Goal: Task Accomplishment & Management: Manage account settings

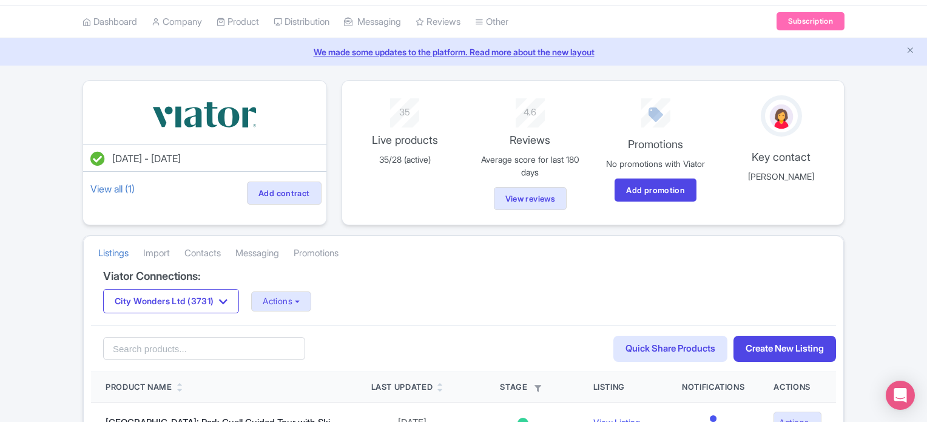
scroll to position [61, 0]
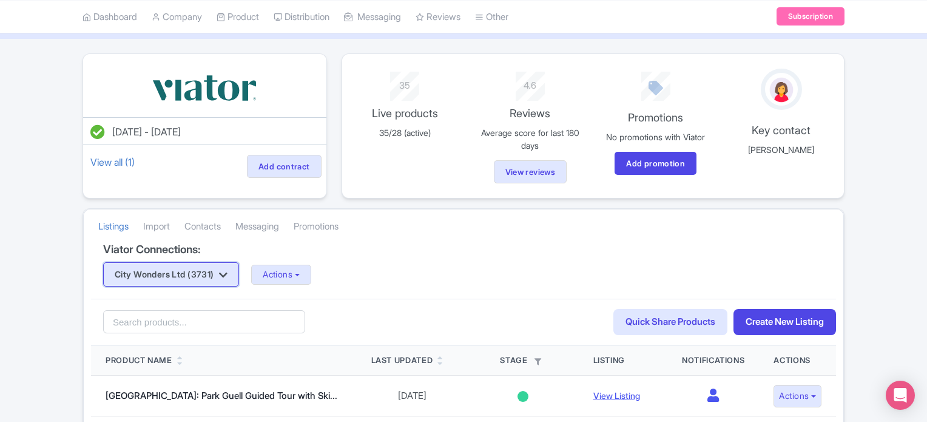
click at [227, 271] on icon "button" at bounding box center [223, 275] width 8 height 10
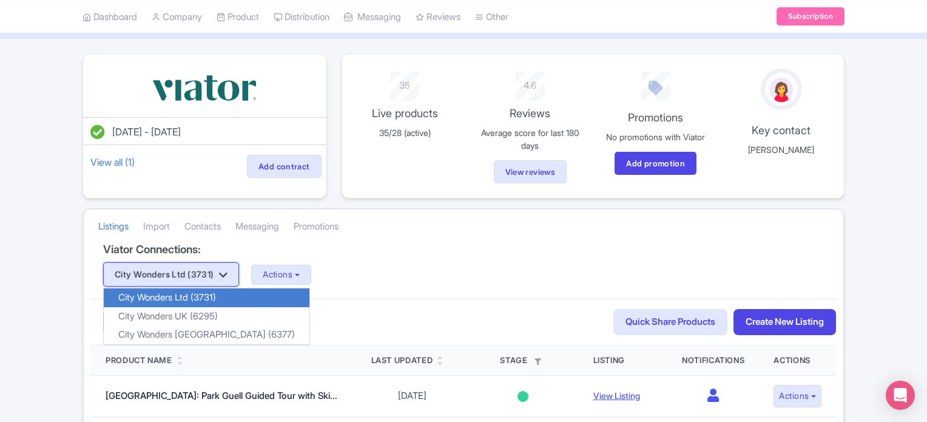
click at [227, 271] on icon "button" at bounding box center [223, 275] width 8 height 10
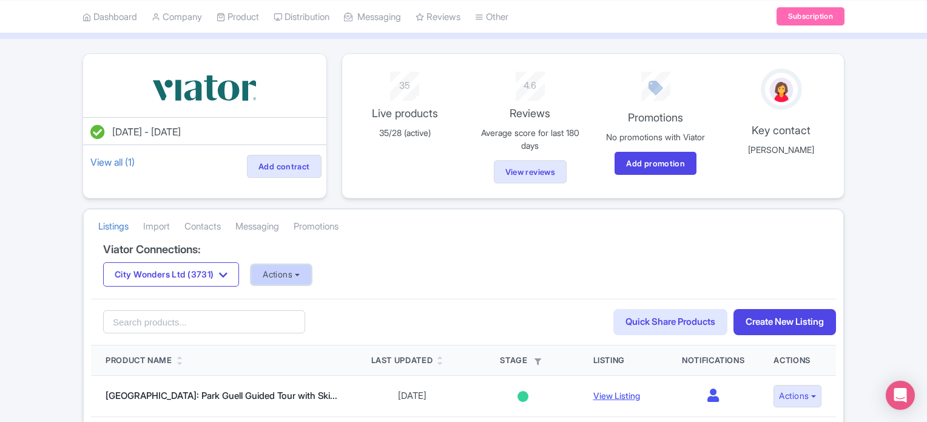
click at [277, 267] on button "Actions" at bounding box center [281, 275] width 60 height 20
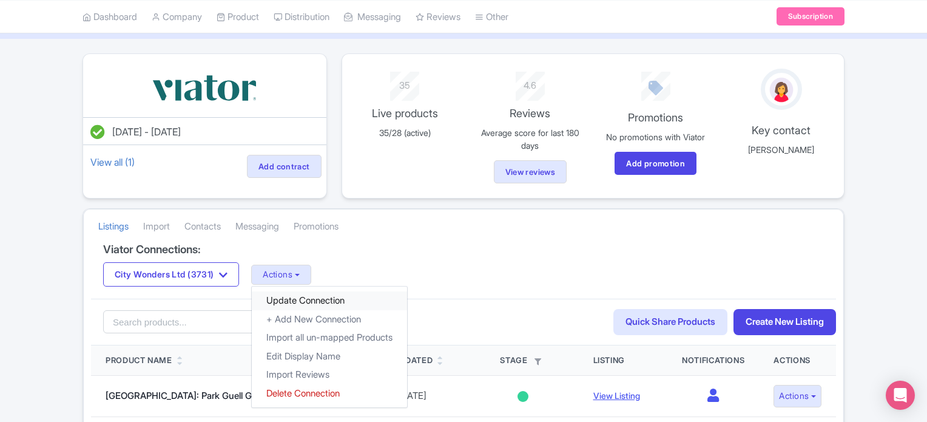
click at [300, 296] on link "Update Connection" at bounding box center [329, 300] width 155 height 19
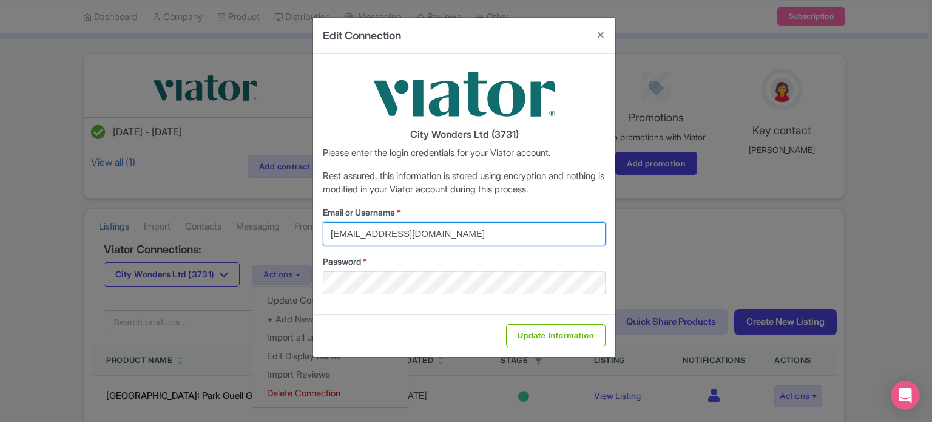
click at [379, 235] on input "[EMAIL_ADDRESS][DOMAIN_NAME]" at bounding box center [464, 233] width 283 height 23
type input "[PERSON_NAME][EMAIL_ADDRESS][PERSON_NAME][DOMAIN_NAME]"
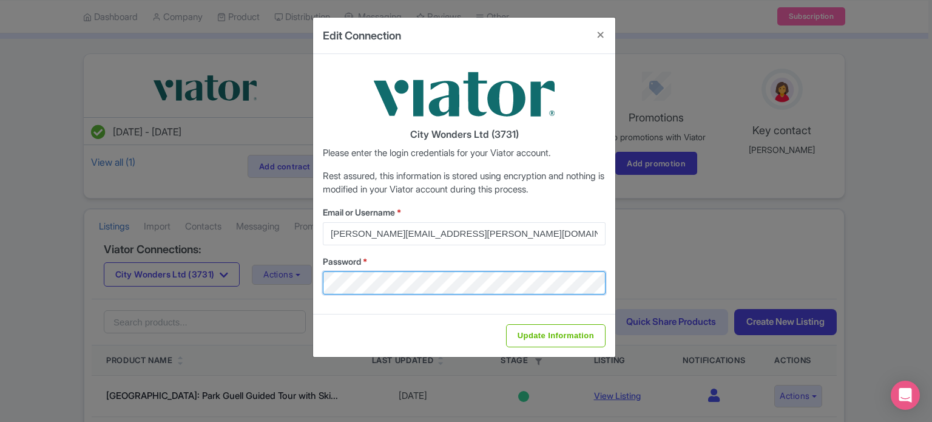
click at [280, 291] on div "Edit Connection City Wonders Ltd (3731) Please enter the login credentials for …" at bounding box center [466, 211] width 932 height 422
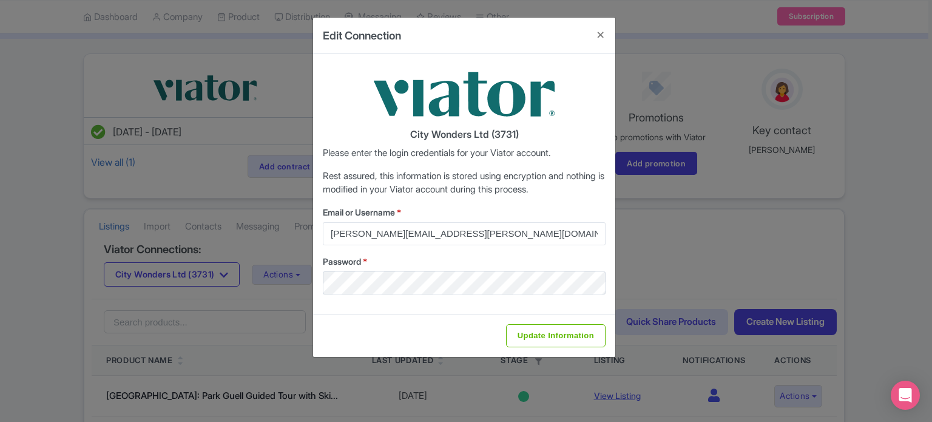
click at [333, 320] on div "Update Information" at bounding box center [464, 335] width 302 height 43
click at [538, 337] on input "Update Information" at bounding box center [556, 335] width 100 height 23
type input "Saving..."
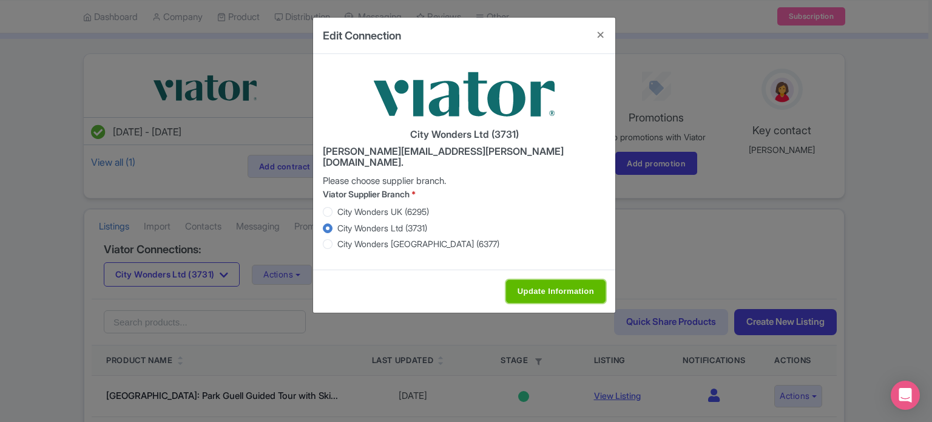
click at [561, 280] on input "Update Information" at bounding box center [556, 291] width 100 height 23
type input "Update Information"
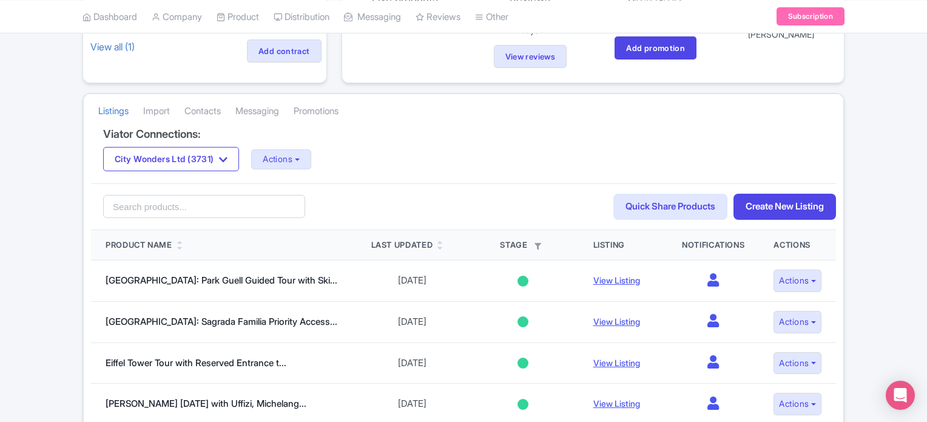
scroll to position [182, 0]
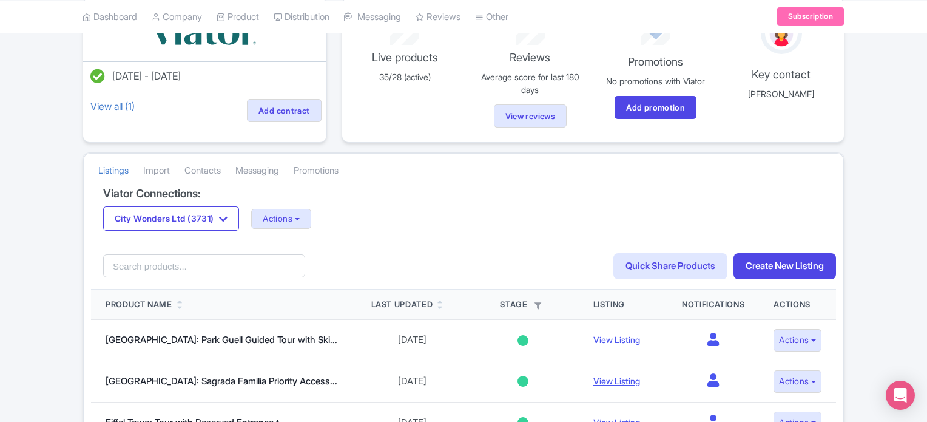
scroll to position [182, 0]
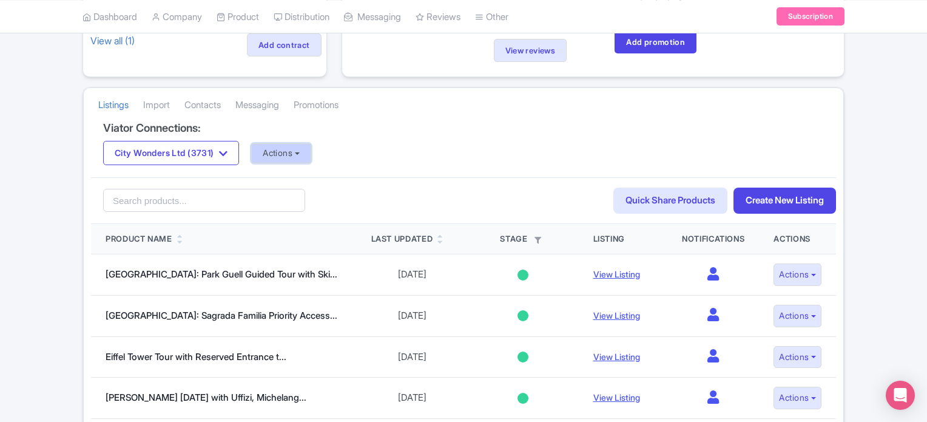
click at [292, 152] on button "Actions" at bounding box center [281, 153] width 60 height 20
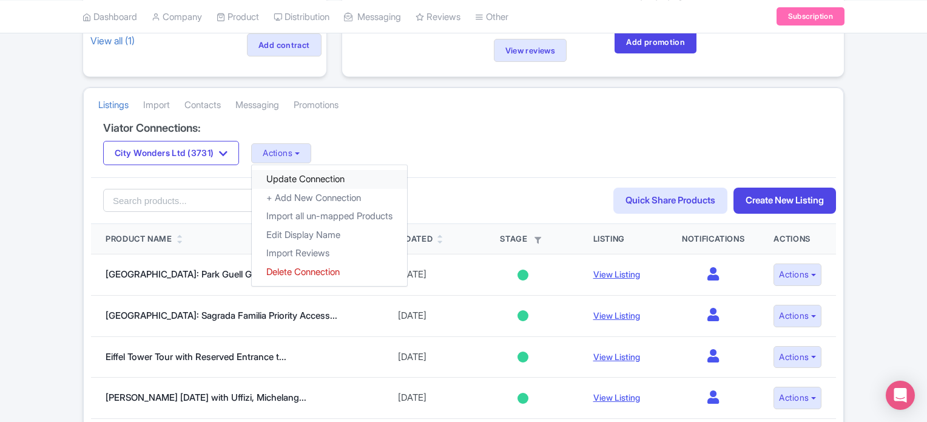
click at [300, 171] on link "Update Connection" at bounding box center [329, 179] width 155 height 19
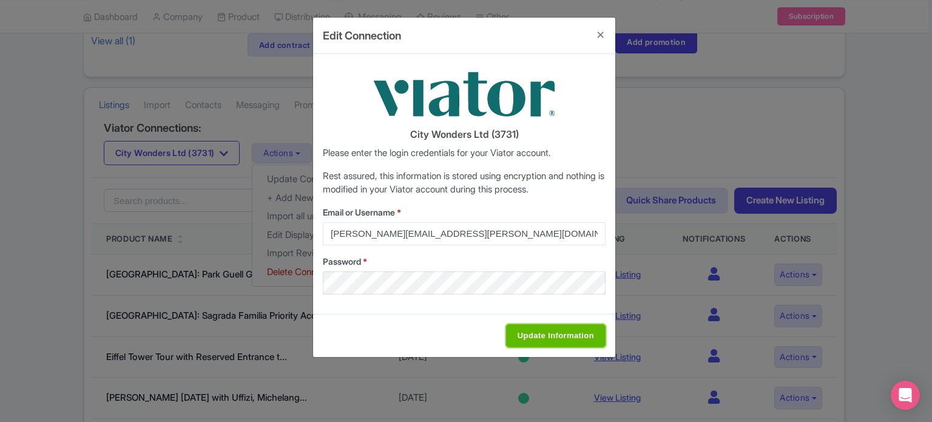
click at [528, 333] on input "Update Information" at bounding box center [556, 335] width 100 height 23
type input "Saving..."
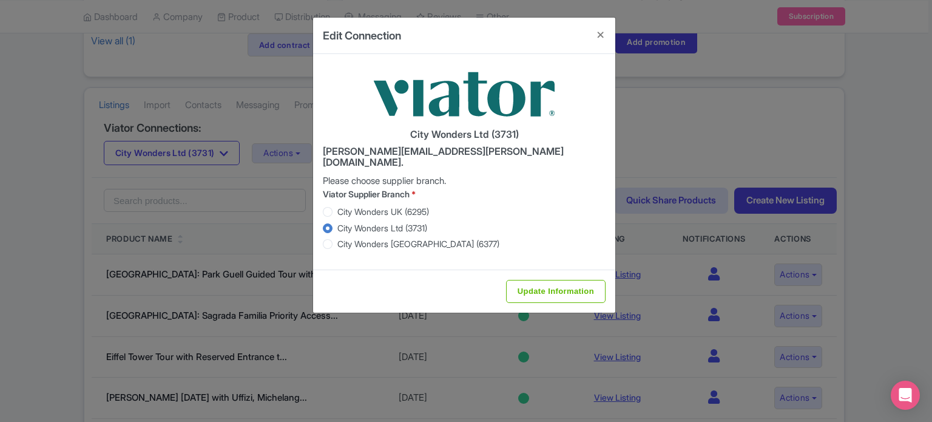
click at [337, 205] on label "City Wonders UK (6295)" at bounding box center [383, 211] width 92 height 13
click at [337, 204] on input "City Wonders UK (6295)" at bounding box center [343, 210] width 12 height 12
radio input "true"
click at [537, 280] on input "Update Information" at bounding box center [556, 291] width 100 height 23
type input "Saving..."
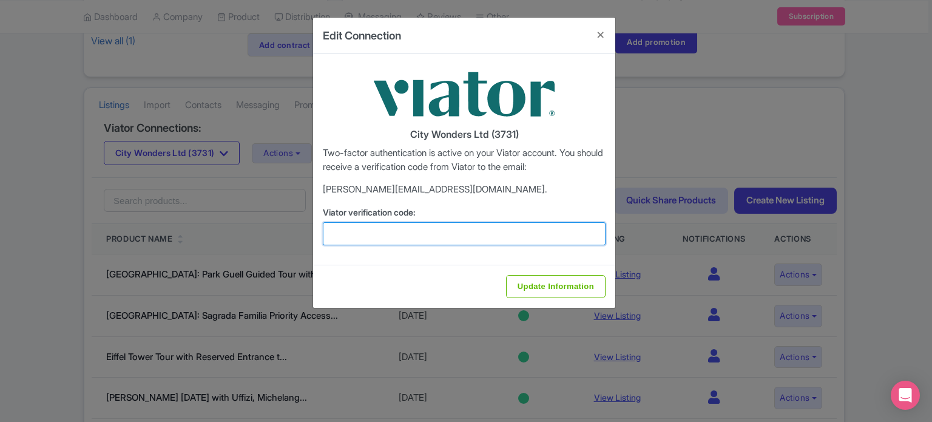
click at [469, 235] on input "Viator verification code:" at bounding box center [464, 233] width 283 height 23
type input "632242"
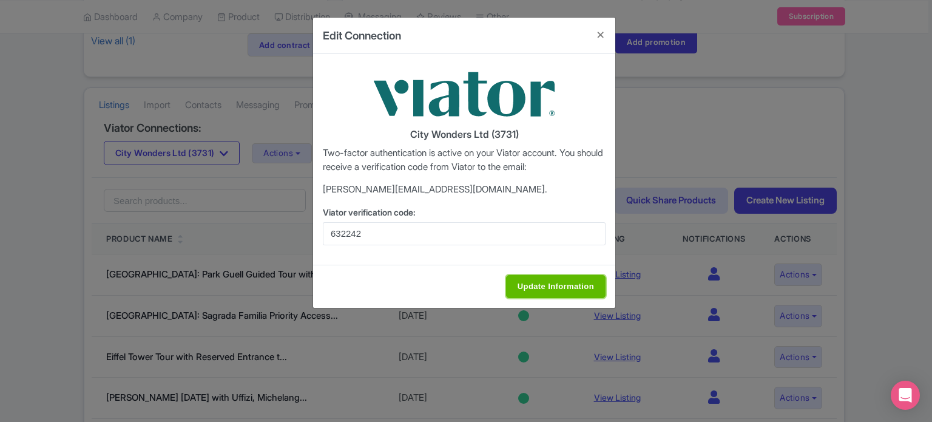
click at [518, 281] on input "Update Information" at bounding box center [556, 286] width 100 height 23
type input "Update Information"
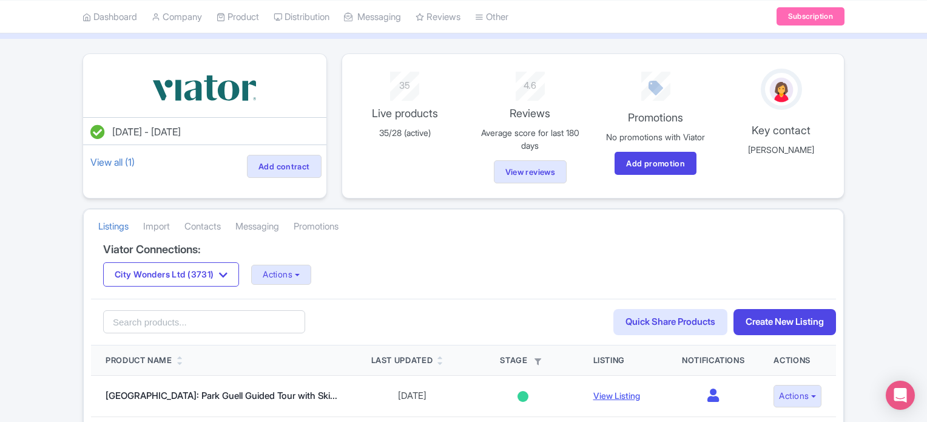
scroll to position [121, 0]
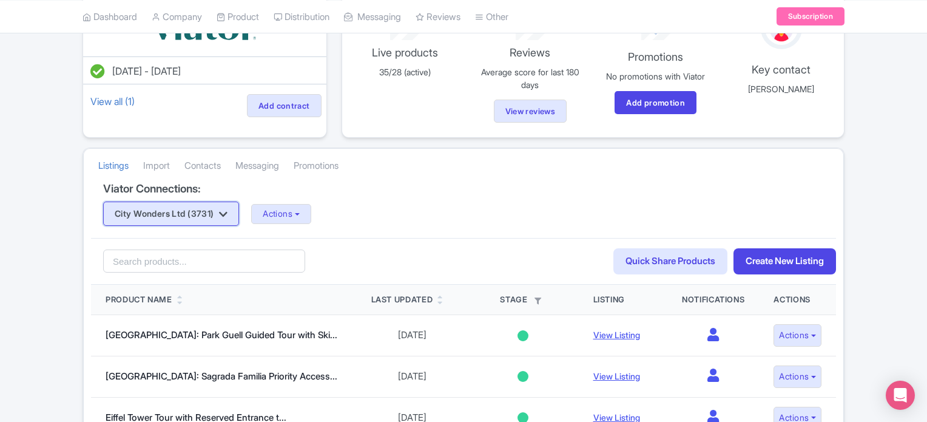
click at [214, 213] on button "City Wonders Ltd (3731)" at bounding box center [171, 213] width 136 height 24
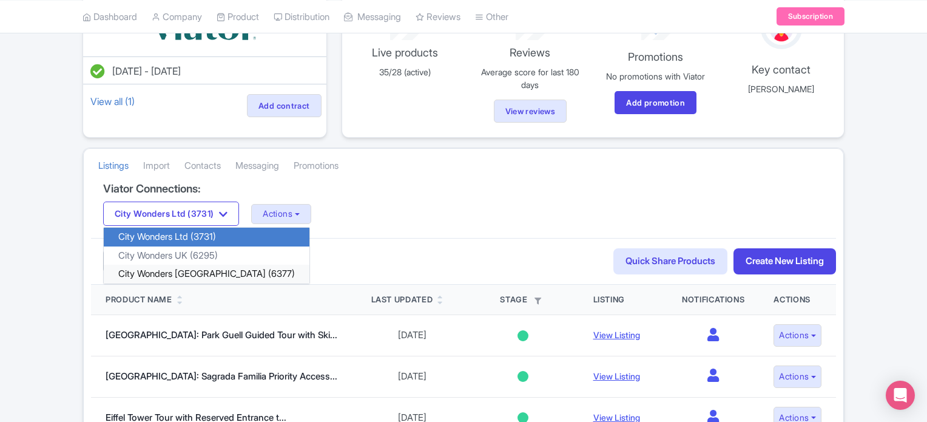
click at [203, 267] on link "City Wonders [GEOGRAPHIC_DATA] (6377)" at bounding box center [207, 274] width 206 height 19
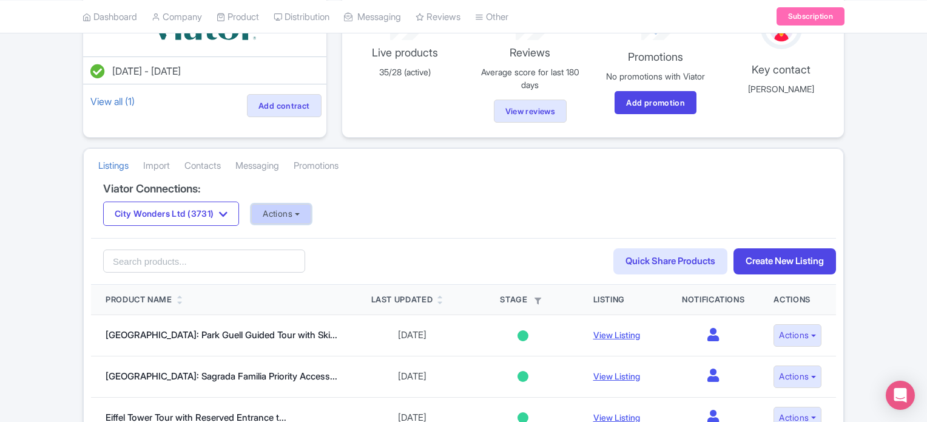
click at [286, 213] on button "Actions" at bounding box center [281, 214] width 60 height 20
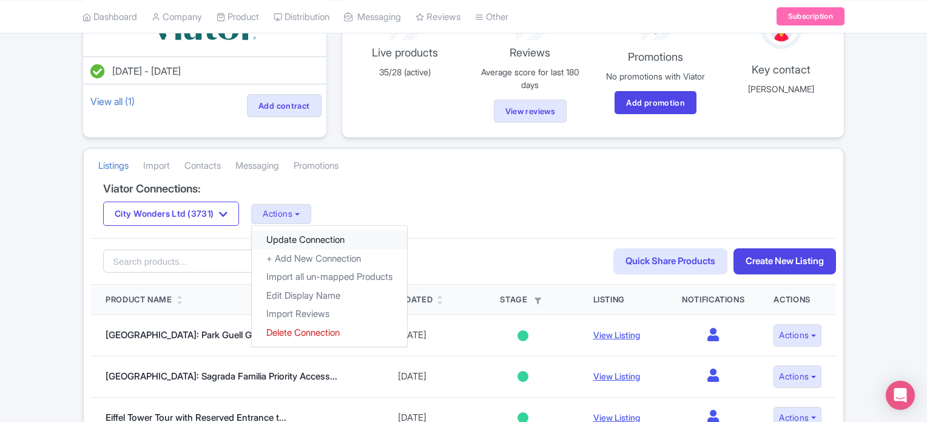
click at [283, 232] on link "Update Connection" at bounding box center [329, 240] width 155 height 19
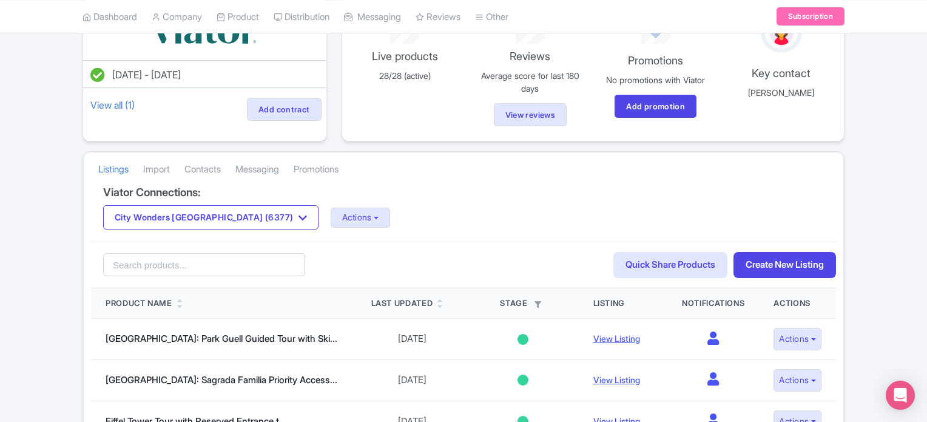
scroll to position [121, 0]
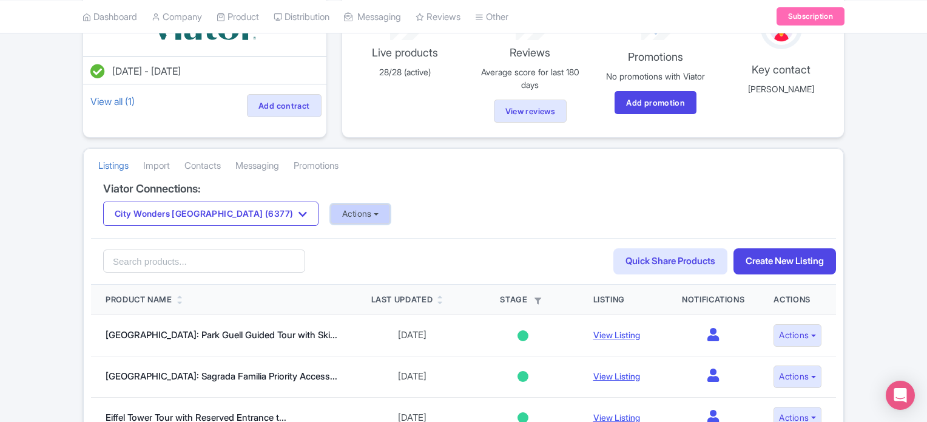
click at [331, 211] on button "Actions" at bounding box center [361, 214] width 60 height 20
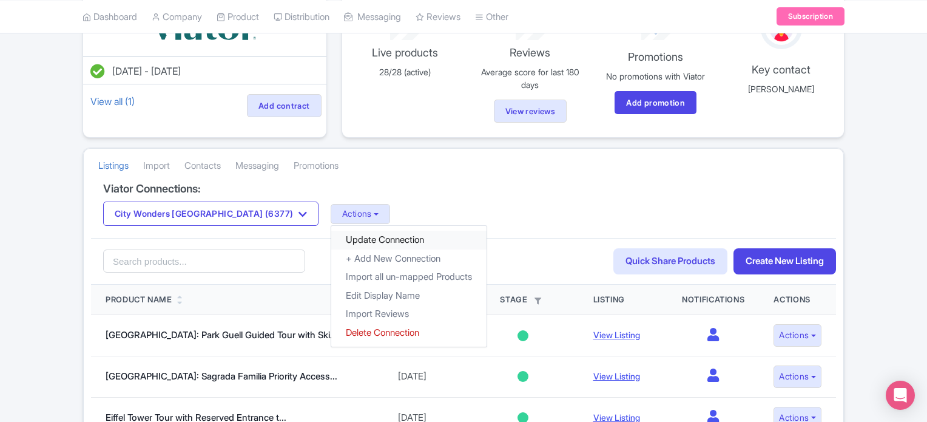
click at [331, 237] on link "Update Connection" at bounding box center [408, 240] width 155 height 19
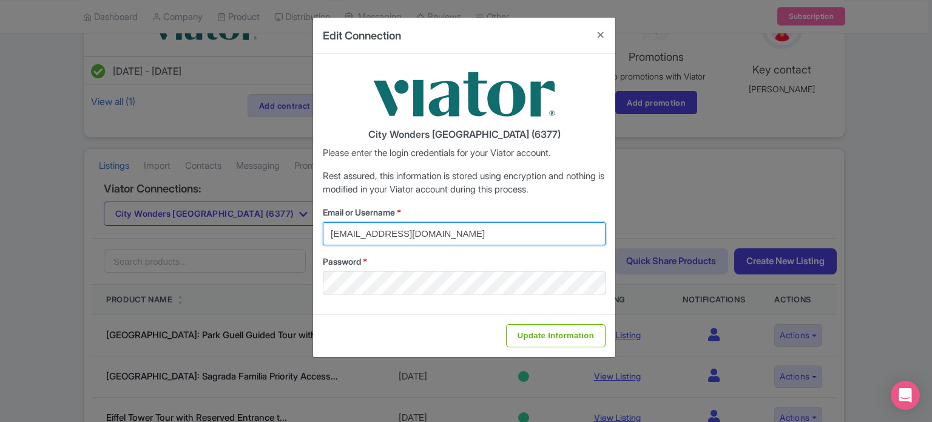
click at [510, 232] on input "federica.brocca@citywonders.com" at bounding box center [464, 233] width 283 height 23
type input "[PERSON_NAME][EMAIL_ADDRESS][PERSON_NAME][DOMAIN_NAME]"
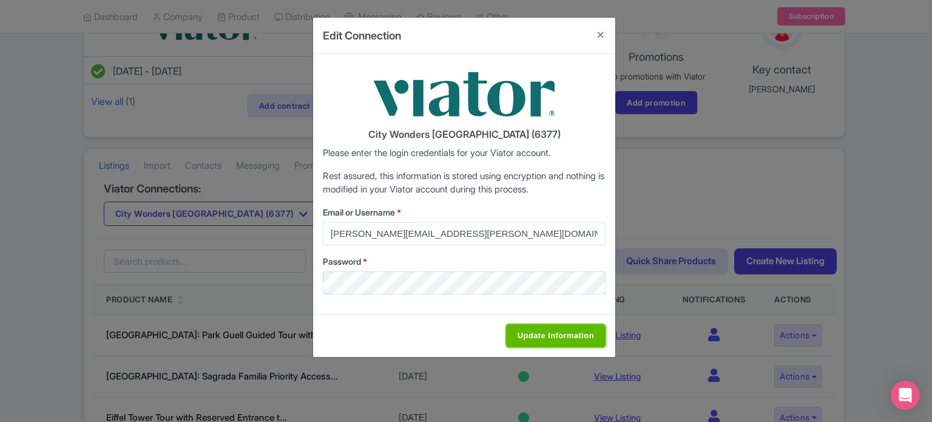
click at [535, 331] on input "Update Information" at bounding box center [556, 335] width 100 height 23
type input "Saving..."
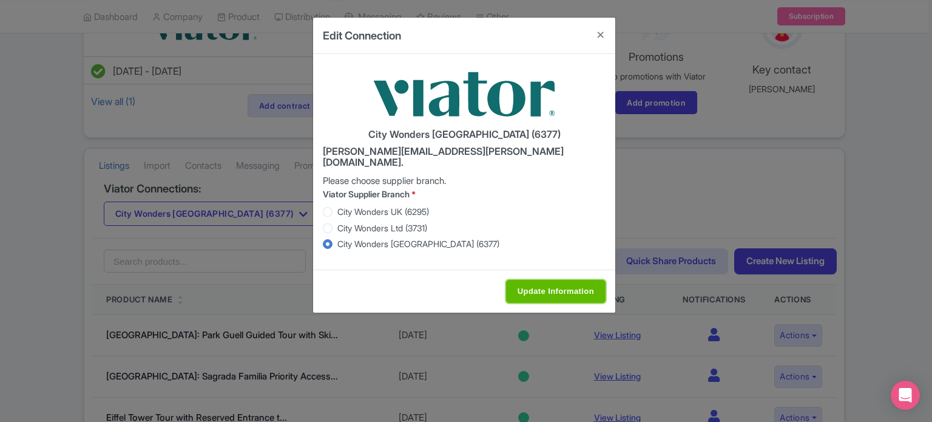
click at [538, 281] on input "Update Information" at bounding box center [556, 291] width 100 height 23
type input "Saving..."
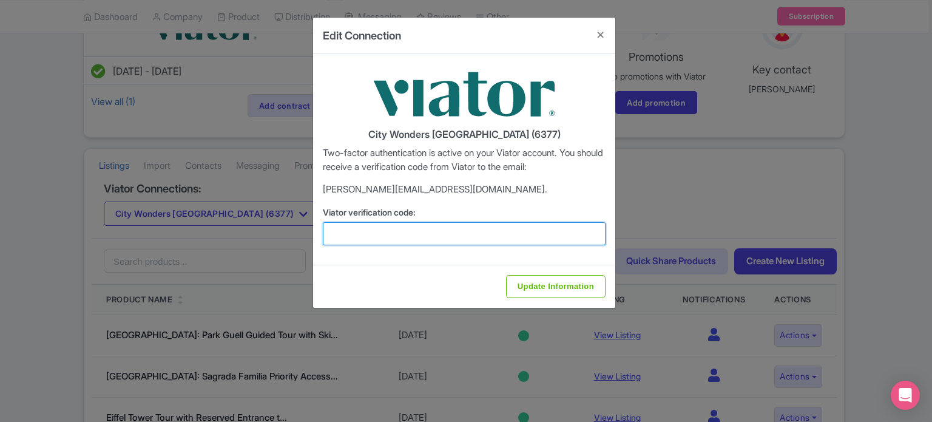
click at [457, 235] on input "Viator verification code:" at bounding box center [464, 233] width 283 height 23
type input "714057"
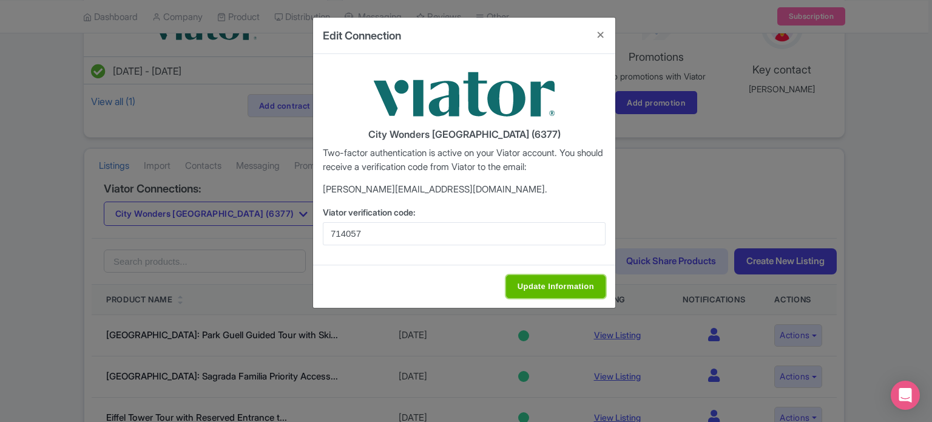
click at [558, 293] on input "Update Information" at bounding box center [556, 286] width 100 height 23
type input "Update Information"
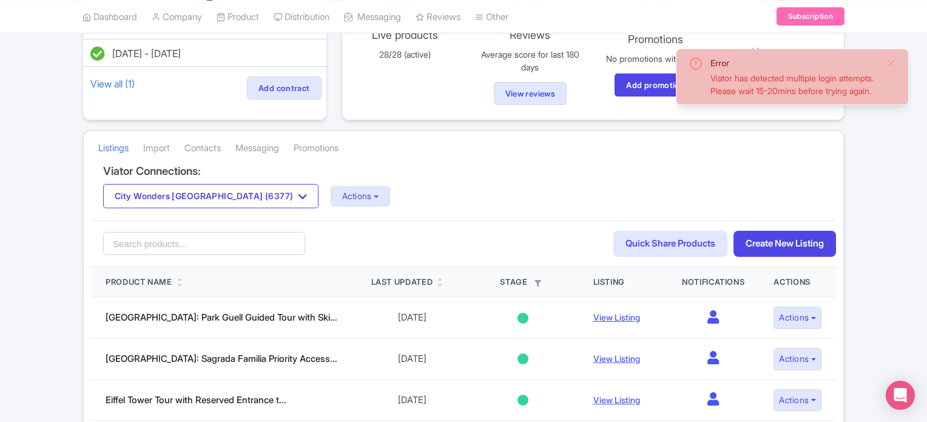
scroll to position [182, 0]
